Goal: Task Accomplishment & Management: Complete application form

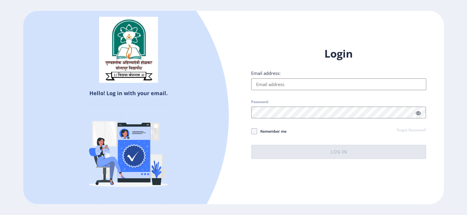
click at [273, 86] on input "Email address:" at bounding box center [338, 85] width 175 height 12
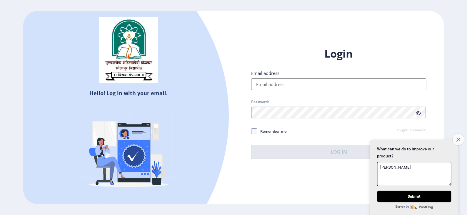
type textarea "[PERSON_NAME]"
click at [459, 138] on icon "Close survey" at bounding box center [458, 140] width 4 height 4
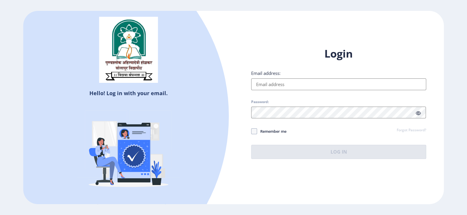
click at [274, 83] on input "Email address:" at bounding box center [338, 85] width 175 height 12
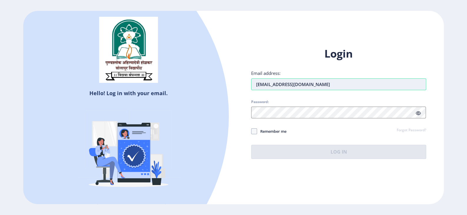
type input "[EMAIL_ADDRESS][DOMAIN_NAME]"
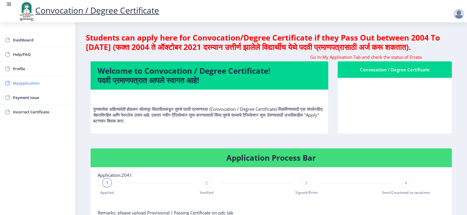
click at [24, 81] on span "Myapplication" at bounding box center [42, 83] width 58 height 7
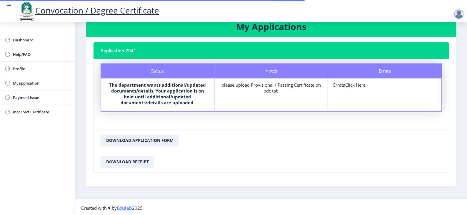
scroll to position [18, 0]
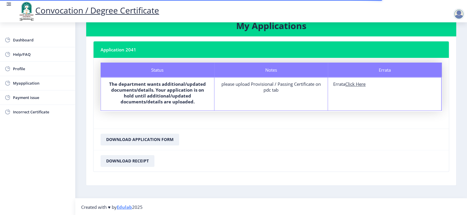
click at [358, 85] on u "Click Here" at bounding box center [355, 84] width 20 height 6
select select
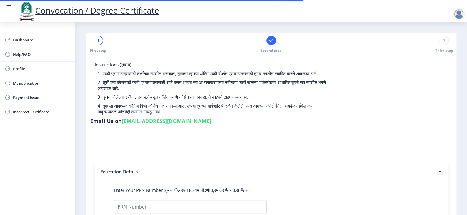
type input "0505012761"
select select "Regular"
select select "2006"
select select "April"
select select "FIRST CLASS"
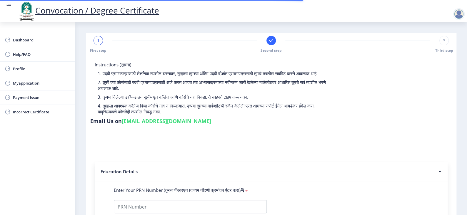
type input "178"
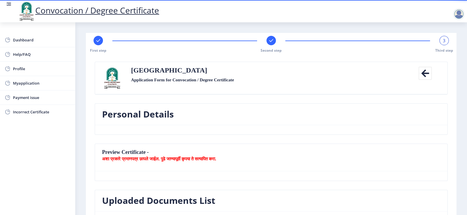
click at [423, 75] on icon at bounding box center [424, 73] width 13 height 13
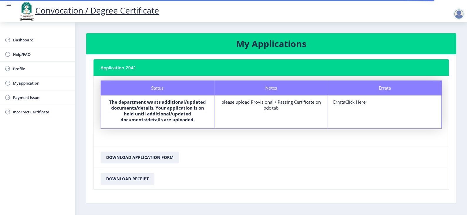
scroll to position [18, 0]
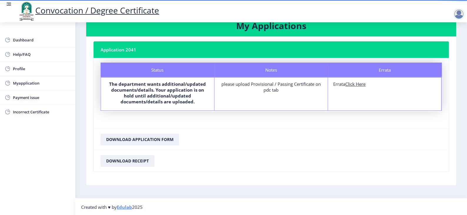
click at [350, 85] on u "Click Here" at bounding box center [355, 84] width 20 height 6
select select
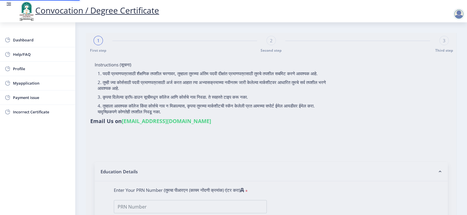
type input "[PERSON_NAME]"
type input "Mangal"
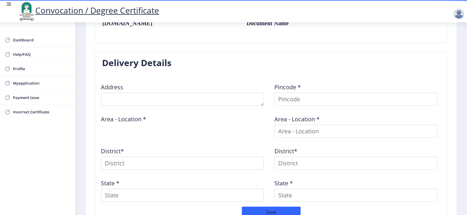
scroll to position [171, 0]
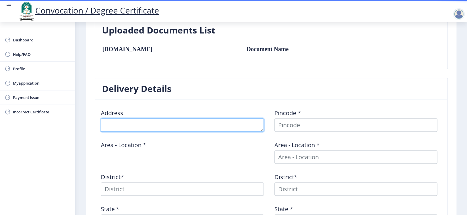
click at [116, 127] on textarea at bounding box center [182, 125] width 163 height 13
type textarea "A3/1002, Runwal Seagull, [PERSON_NAME]"
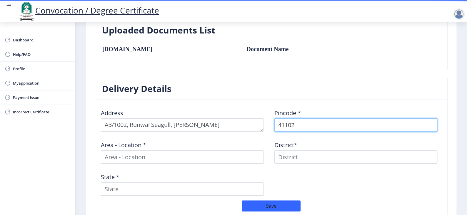
type input "411028"
select select
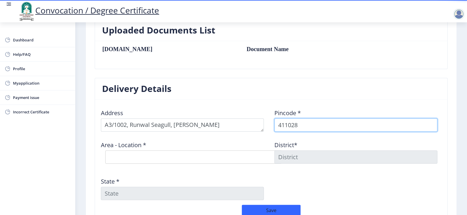
type input "411028"
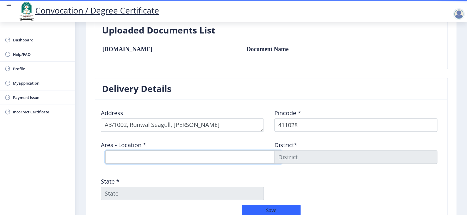
click at [127, 157] on select "Select Area Location [PERSON_NAME][GEOGRAPHIC_DATA] S.O Hadapsar S.O Sasanenaga…" at bounding box center [193, 157] width 176 height 13
select select "2: Object"
click at [105, 151] on select "Select Area Location [PERSON_NAME][GEOGRAPHIC_DATA] S.O Hadapsar S.O Sasanenaga…" at bounding box center [193, 157] width 176 height 13
type input "Pune"
type input "[GEOGRAPHIC_DATA]"
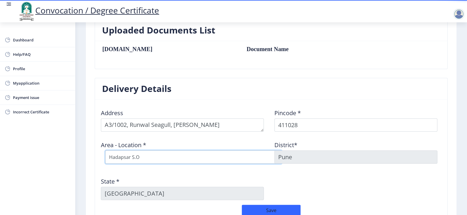
scroll to position [220, 0]
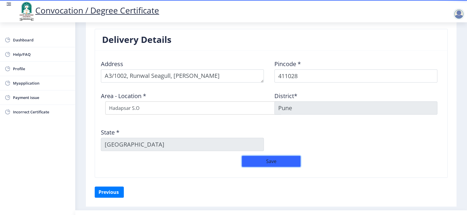
click at [260, 160] on button "Save" at bounding box center [271, 161] width 59 height 11
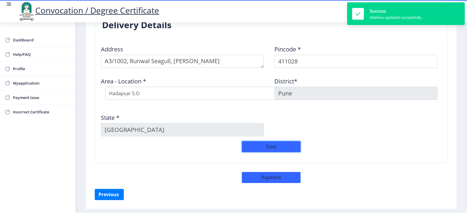
scroll to position [248, 0]
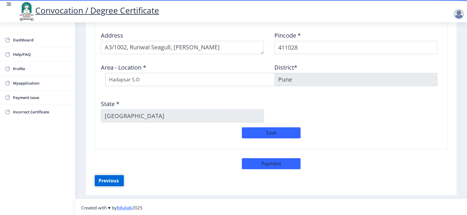
click at [102, 182] on button "Previous ‍" at bounding box center [109, 180] width 29 height 11
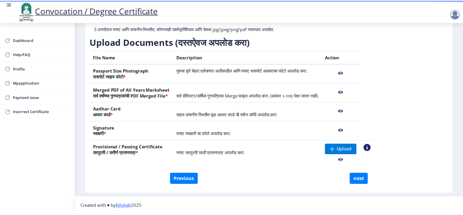
scroll to position [73, 0]
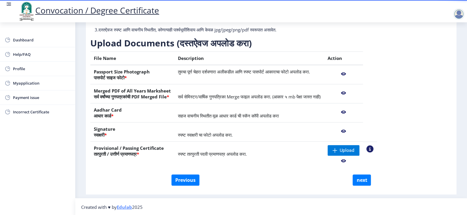
click at [359, 72] on nb-action at bounding box center [344, 74] width 32 height 11
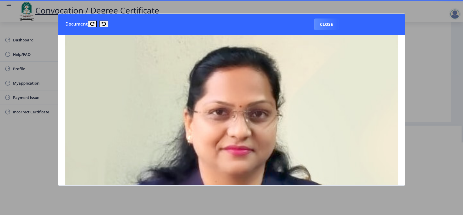
scroll to position [29, 0]
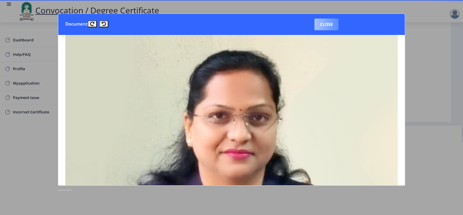
click at [318, 27] on button "Close" at bounding box center [326, 25] width 24 height 12
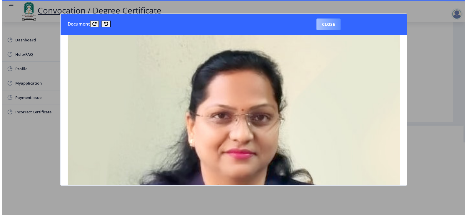
scroll to position [6, 0]
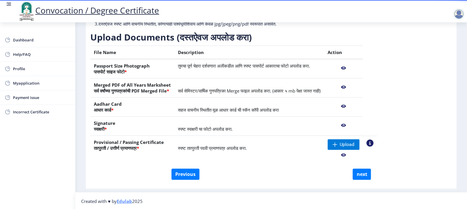
click at [359, 86] on nb-action at bounding box center [344, 87] width 32 height 11
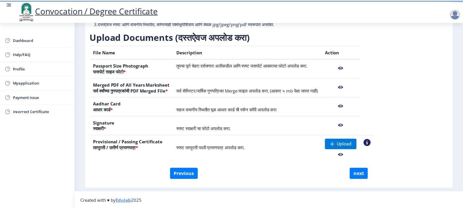
scroll to position [0, 0]
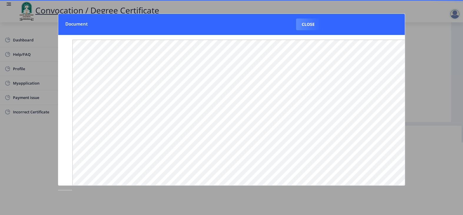
click at [321, 24] on nb-card-header "Document Close" at bounding box center [231, 24] width 346 height 21
click at [296, 22] on button "Close" at bounding box center [308, 25] width 24 height 12
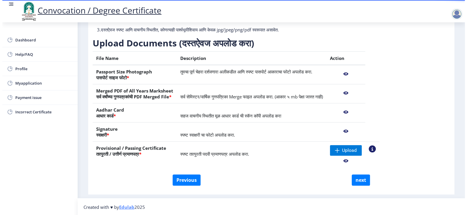
scroll to position [6, 0]
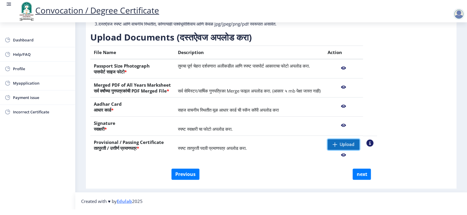
click at [337, 144] on span at bounding box center [335, 144] width 5 height 5
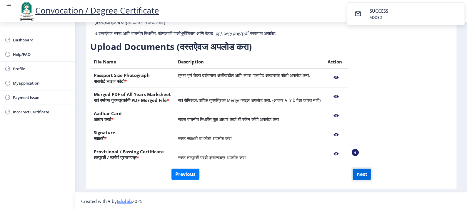
click at [361, 173] on button "next" at bounding box center [362, 174] width 18 height 11
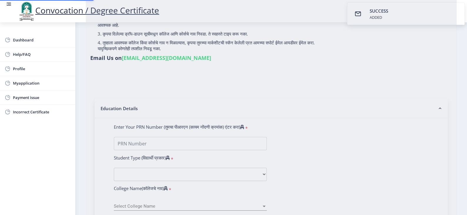
select select
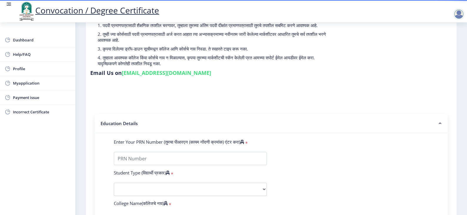
scroll to position [49, 0]
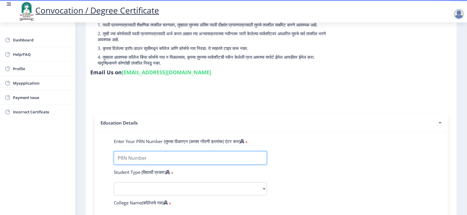
click at [153, 157] on input "Enter Your PRN Number (तुमचा पीआरएन (कायम नोंदणी क्रमांक) एंटर करा)" at bounding box center [190, 157] width 153 height 13
type input "0505012761"
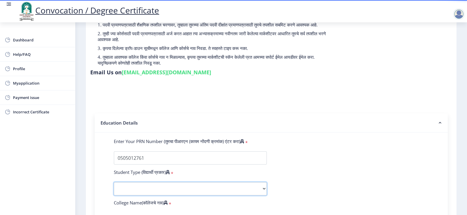
click at [230, 188] on select "Select Student Type Regular External" at bounding box center [190, 188] width 153 height 13
select select "Regular"
click at [114, 182] on select "Select Student Type Regular External" at bounding box center [190, 188] width 153 height 13
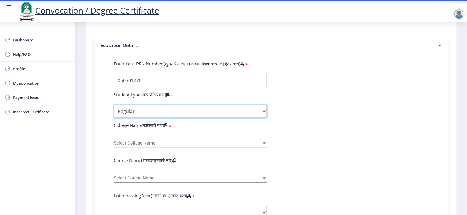
scroll to position [127, 0]
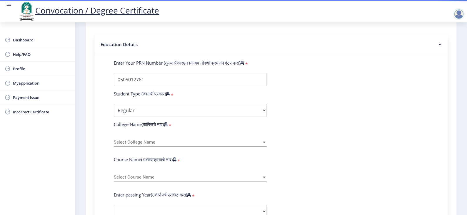
click at [197, 140] on span "Select College Name" at bounding box center [188, 142] width 148 height 5
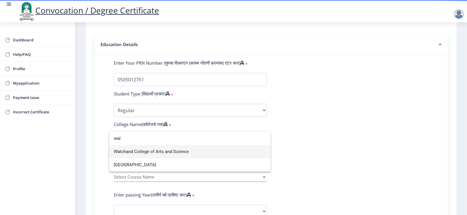
type input "wal"
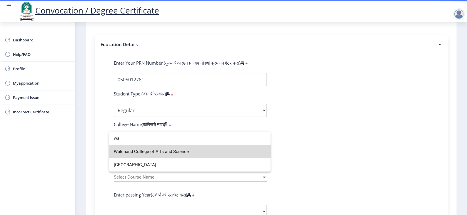
click at [173, 151] on span "Walchand College of Arts and Science" at bounding box center [190, 151] width 152 height 13
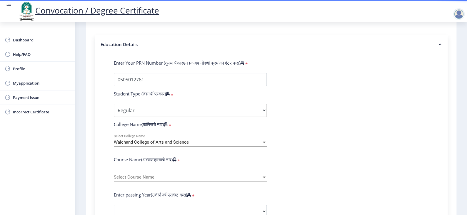
click at [198, 175] on span "Select Course Name" at bounding box center [188, 177] width 148 height 5
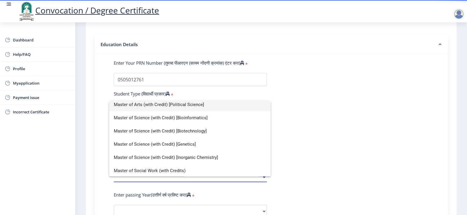
scroll to position [83, 0]
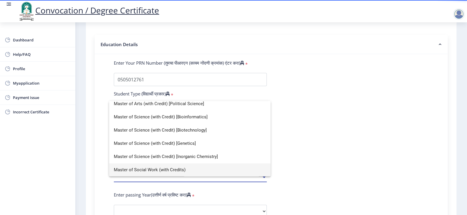
type input "mast"
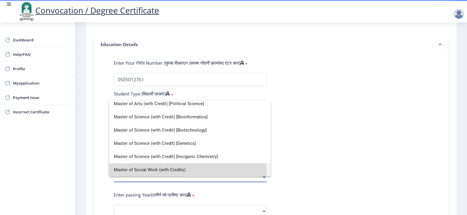
click at [171, 171] on span "Master of Social Work (with Credits)" at bounding box center [190, 169] width 152 height 13
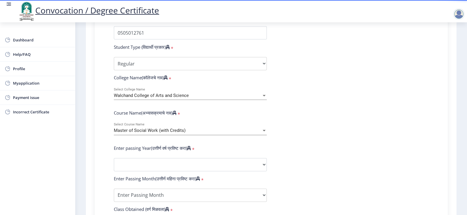
scroll to position [176, 0]
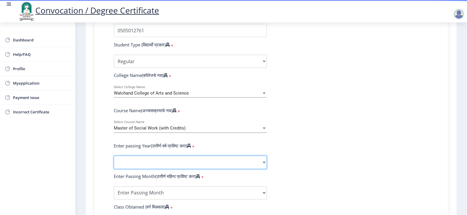
click at [184, 160] on select "2025 2024 2023 2022 2021 2020 2019 2018 2017 2016 2015 2014 2013 2012 2011 2010…" at bounding box center [190, 162] width 153 height 13
select select "2006"
click at [114, 156] on select "2025 2024 2023 2022 2021 2020 2019 2018 2017 2016 2015 2014 2013 2012 2011 2010…" at bounding box center [190, 162] width 153 height 13
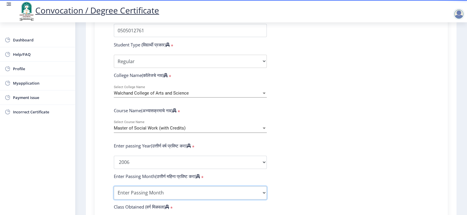
click at [134, 190] on select "Enter Passing Month March April May October November December" at bounding box center [190, 192] width 153 height 13
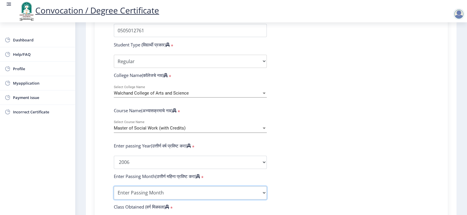
select select "April"
click at [114, 186] on select "Enter Passing Month March April May October November December" at bounding box center [190, 192] width 153 height 13
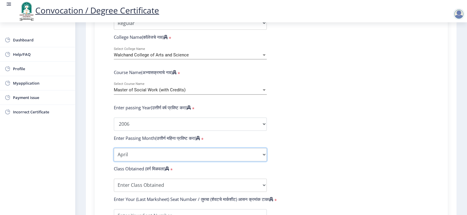
scroll to position [216, 0]
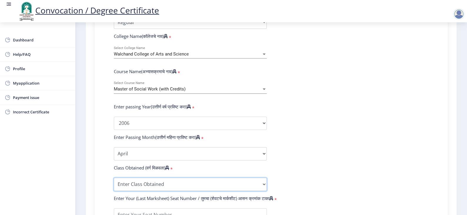
click at [142, 180] on select "Enter Class Obtained FIRST CLASS WITH DISTINCTION FIRST CLASS HIGHER SECOND CLA…" at bounding box center [190, 184] width 153 height 13
select select "FIRST CLASS"
click at [114, 178] on select "Enter Class Obtained FIRST CLASS WITH DISTINCTION FIRST CLASS HIGHER SECOND CLA…" at bounding box center [190, 184] width 153 height 13
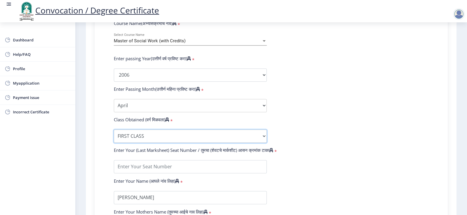
scroll to position [265, 0]
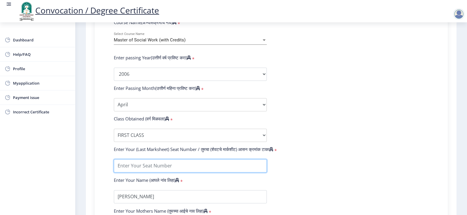
click at [138, 164] on input "textarea" at bounding box center [190, 165] width 153 height 13
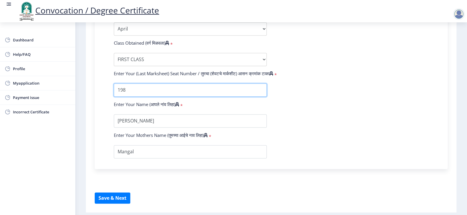
scroll to position [355, 0]
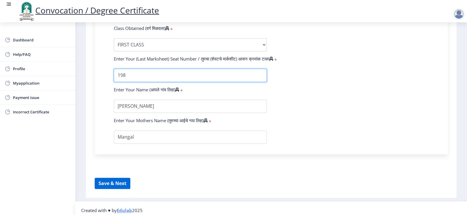
type input "198"
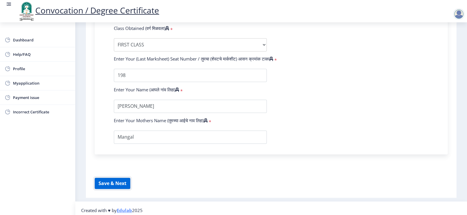
click at [109, 178] on button "Save & Next" at bounding box center [113, 183] width 36 height 11
select select
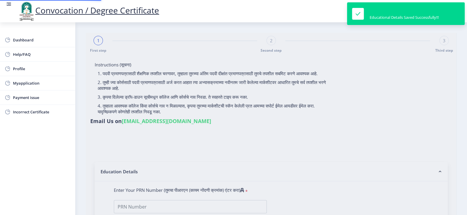
type input "[PERSON_NAME]"
type input "Mangal"
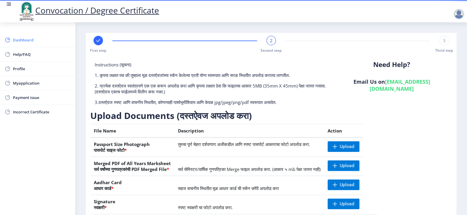
click at [22, 37] on span "Dashboard" at bounding box center [42, 39] width 58 height 7
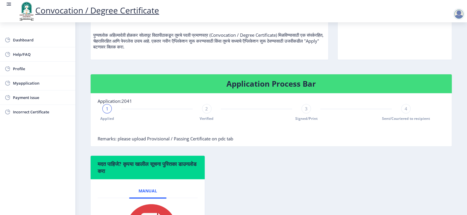
scroll to position [98, 0]
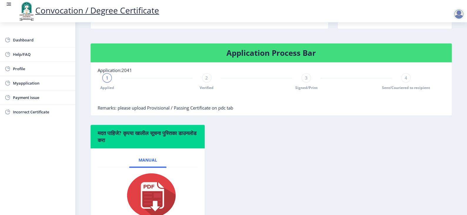
click at [180, 111] on span "Remarks: please upload Provisional / Passing Certificate on pdc tab" at bounding box center [166, 108] width 136 height 6
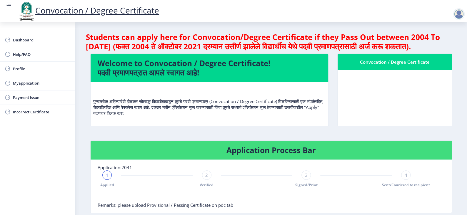
scroll to position [0, 0]
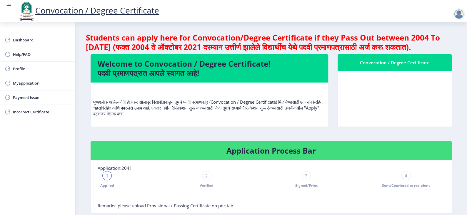
click at [395, 66] on div "Convocation / Degree Certificate" at bounding box center [395, 62] width 100 height 7
click at [175, 117] on p "पुण्यश्लोक अहिल्यादेवी होळकर सोलापूर विद्यापीठाकडून तुमचे पदवी प्रमाणपत्र (Conv…" at bounding box center [209, 101] width 232 height 29
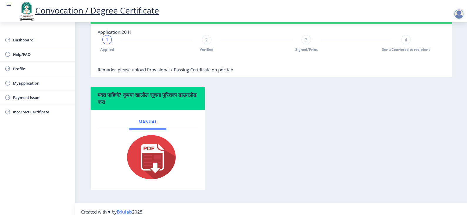
scroll to position [137, 0]
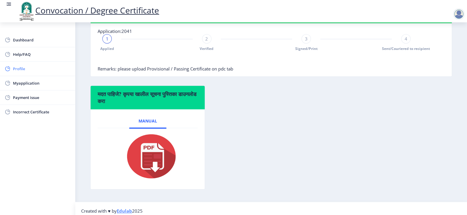
click at [19, 66] on span "Profile" at bounding box center [42, 68] width 58 height 7
select select
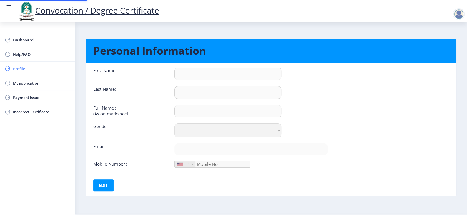
type input "[PERSON_NAME]"
type input "Sonar"
type input "[PERSON_NAME]"
select select "[DEMOGRAPHIC_DATA]"
type input "[EMAIL_ADDRESS][DOMAIN_NAME]"
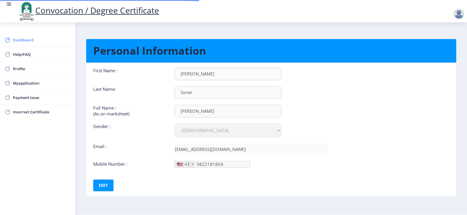
type input "[PHONE_NUMBER]"
click at [26, 41] on span "Dashboard" at bounding box center [42, 39] width 58 height 7
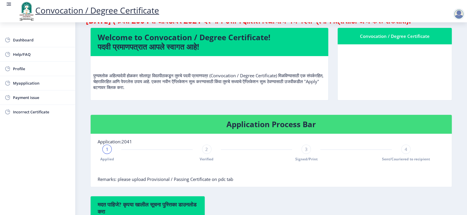
scroll to position [39, 0]
